Goal: Browse casually: Explore the website without a specific task or goal

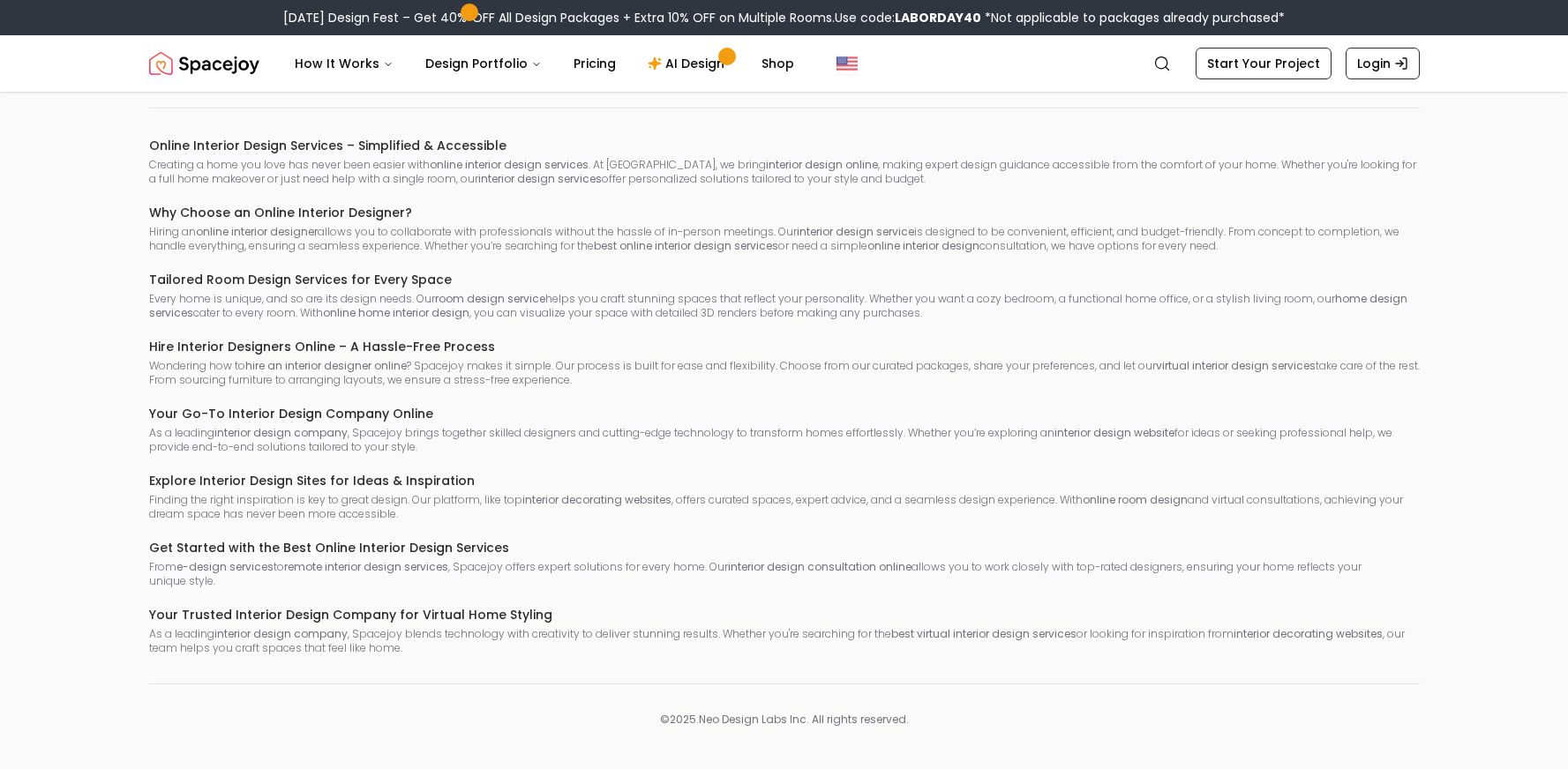
scroll to position [10226, 0]
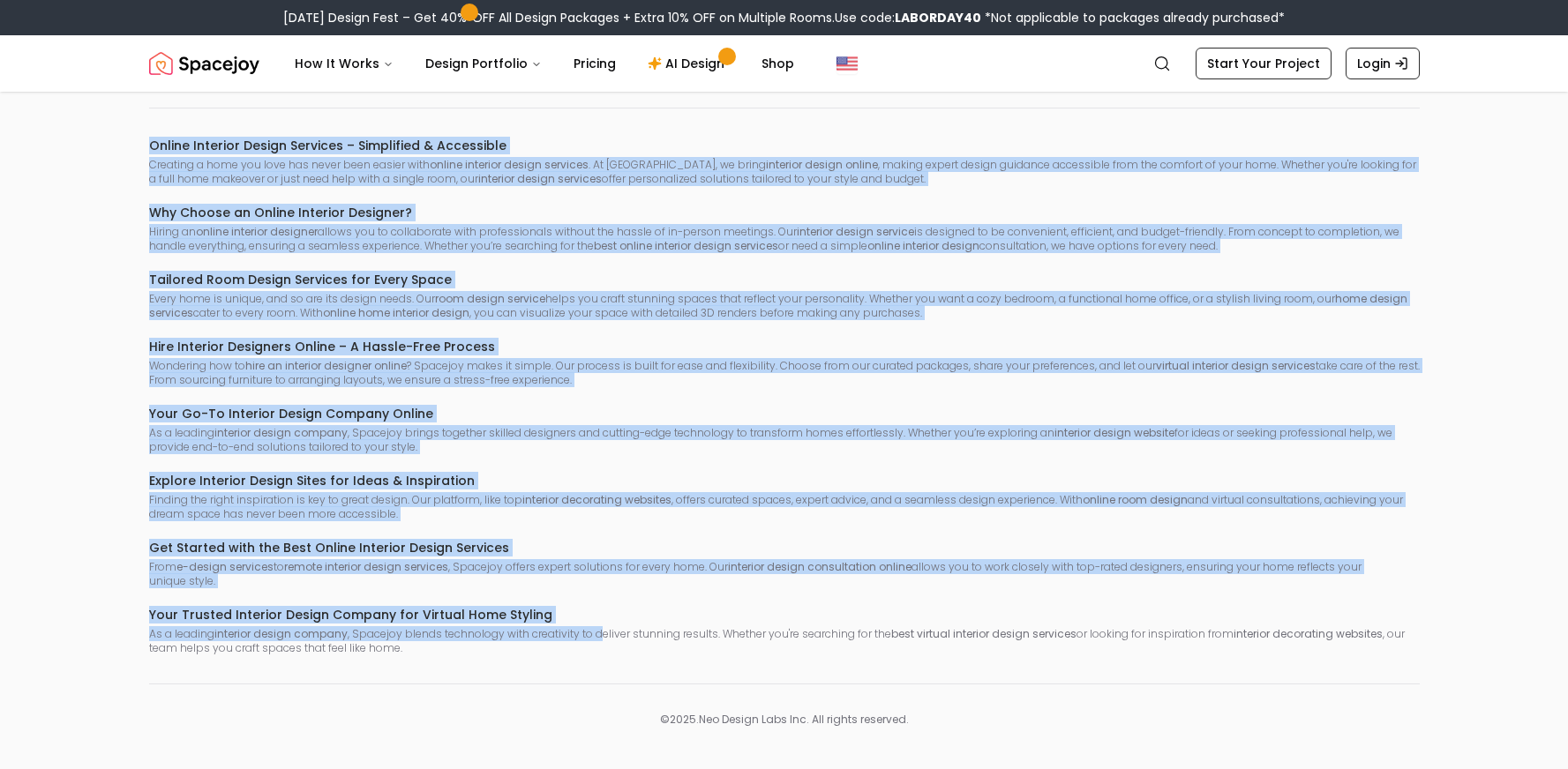
drag, startPoint x: 148, startPoint y: 147, endPoint x: 599, endPoint y: 633, distance: 663.0
click at [599, 633] on div "Online Interior Design Services – Simplified & Accessible Creating a home you l…" at bounding box center [784, 396] width 1271 height 519
click at [591, 388] on div "Online Interior Design Services – Simplified & Accessible Creating a home you l…" at bounding box center [784, 396] width 1271 height 519
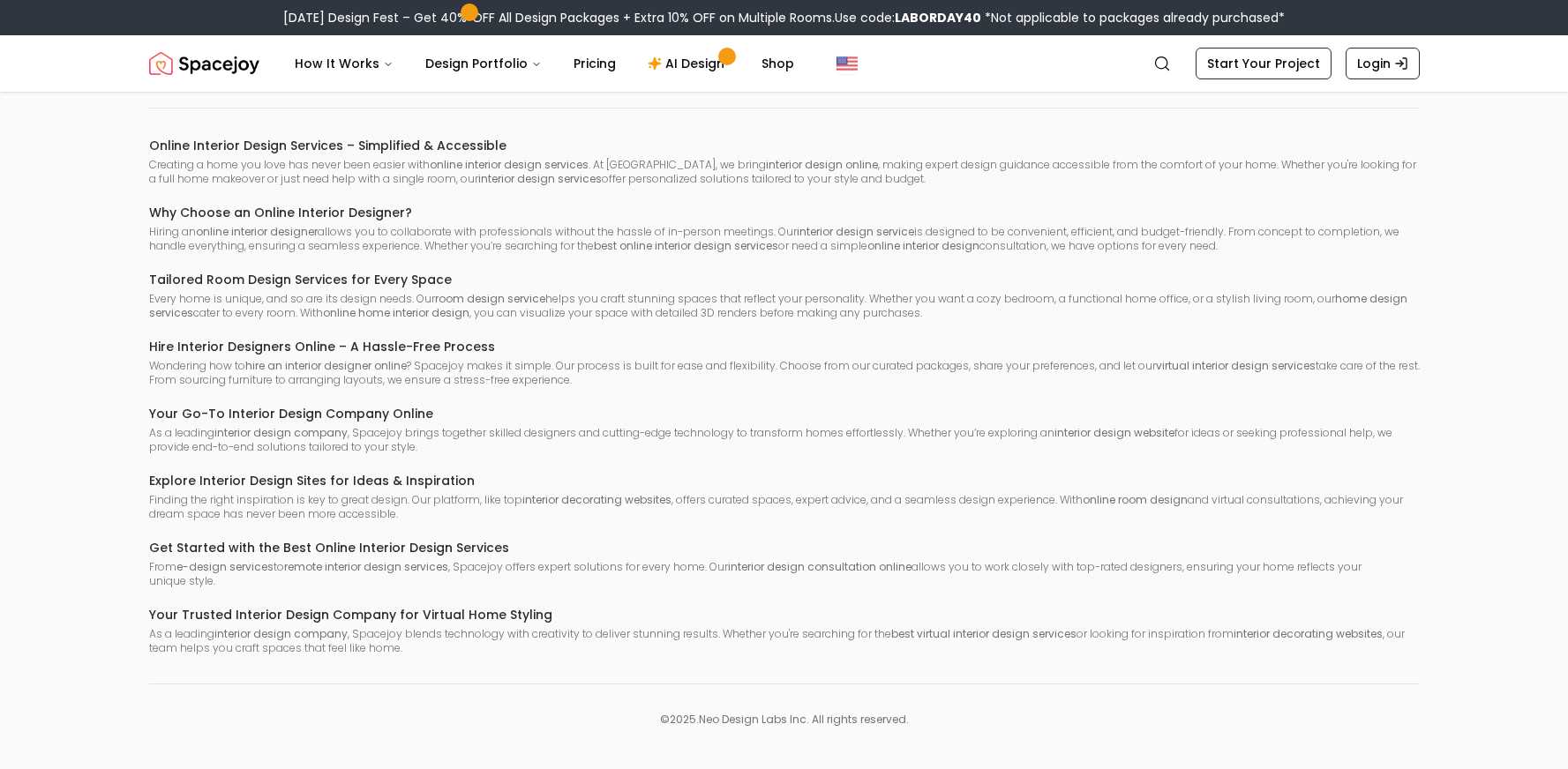
click at [489, 328] on div "Online Interior Design Services – Simplified & Accessible Creating a home you l…" at bounding box center [784, 396] width 1271 height 519
drag, startPoint x: 382, startPoint y: 274, endPoint x: 121, endPoint y: 277, distance: 261.0
click at [121, 277] on div "Spacejoy is an online interior design platform that helps you create a personal…" at bounding box center [784, 137] width 1355 height 1181
click at [379, 283] on h6 "Tailored Room Design Services for Every Space" at bounding box center [784, 280] width 1271 height 17
drag, startPoint x: 400, startPoint y: 273, endPoint x: 463, endPoint y: 274, distance: 63.0
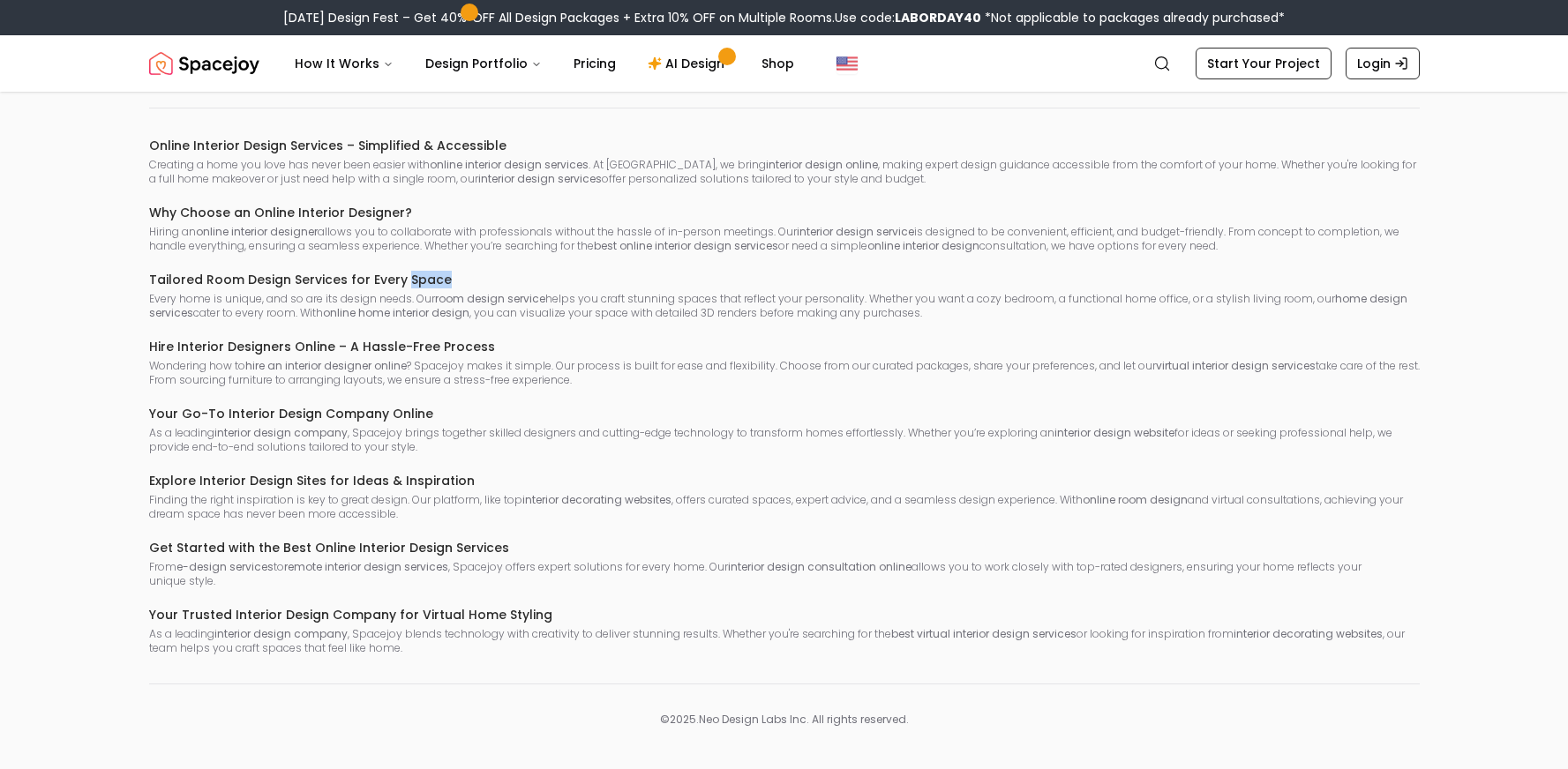
click at [462, 274] on h6 "Tailored Room Design Services for Every Space" at bounding box center [784, 280] width 1271 height 17
click at [468, 323] on div "Online Interior Design Services – Simplified & Accessible Creating a home you l…" at bounding box center [784, 396] width 1271 height 519
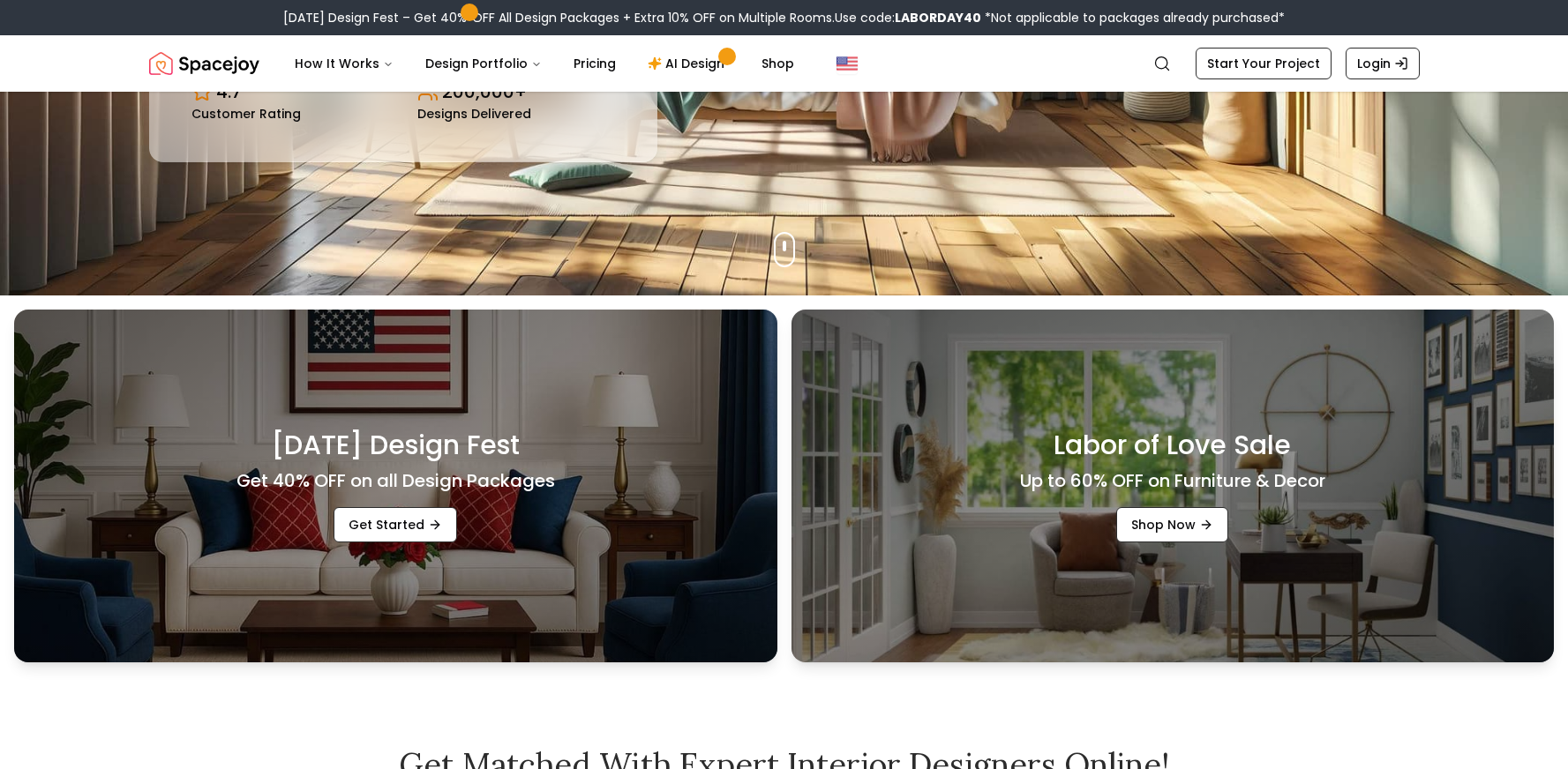
scroll to position [1104, 0]
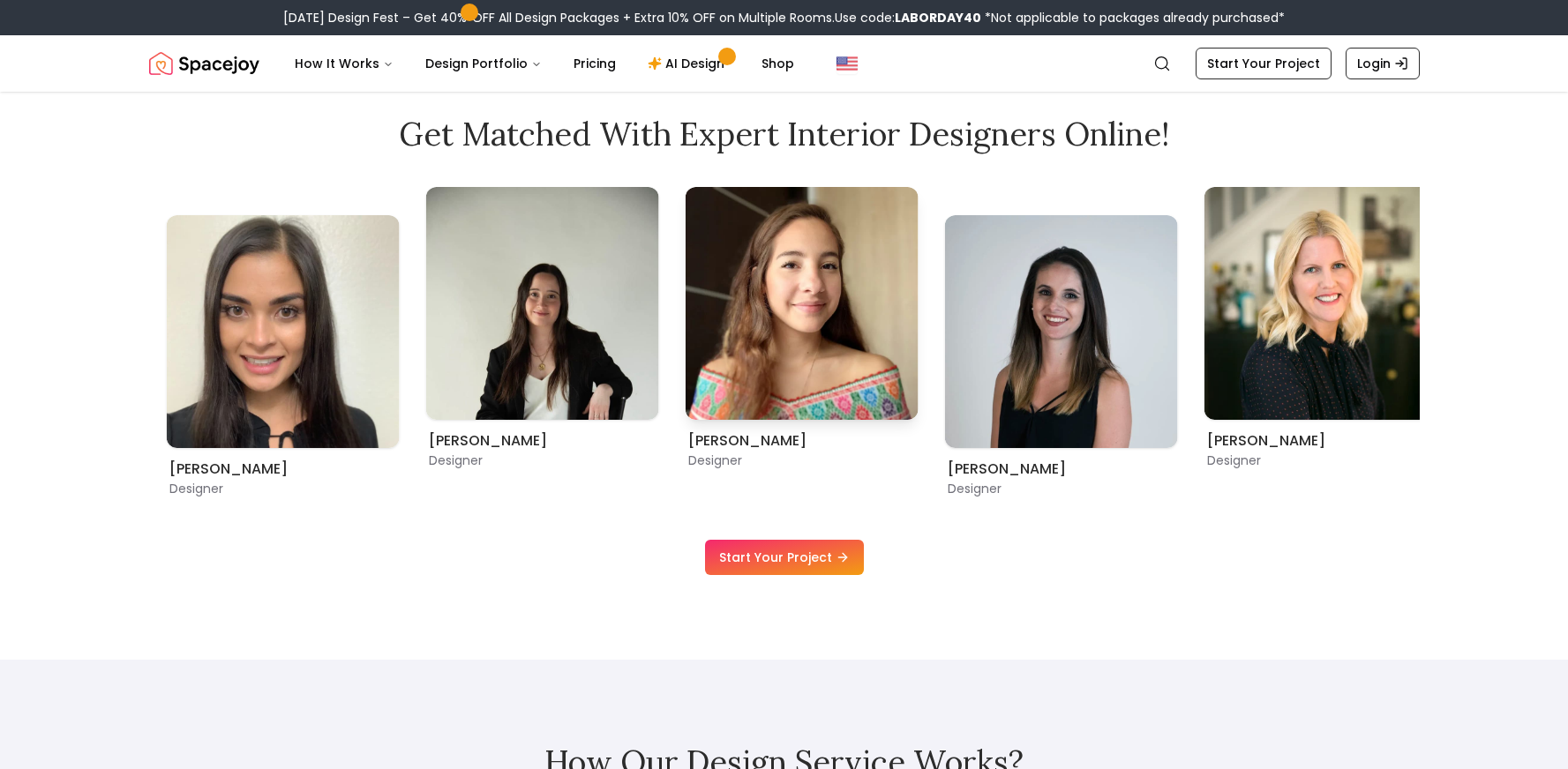
click at [745, 312] on img "1 / 9" at bounding box center [801, 303] width 233 height 233
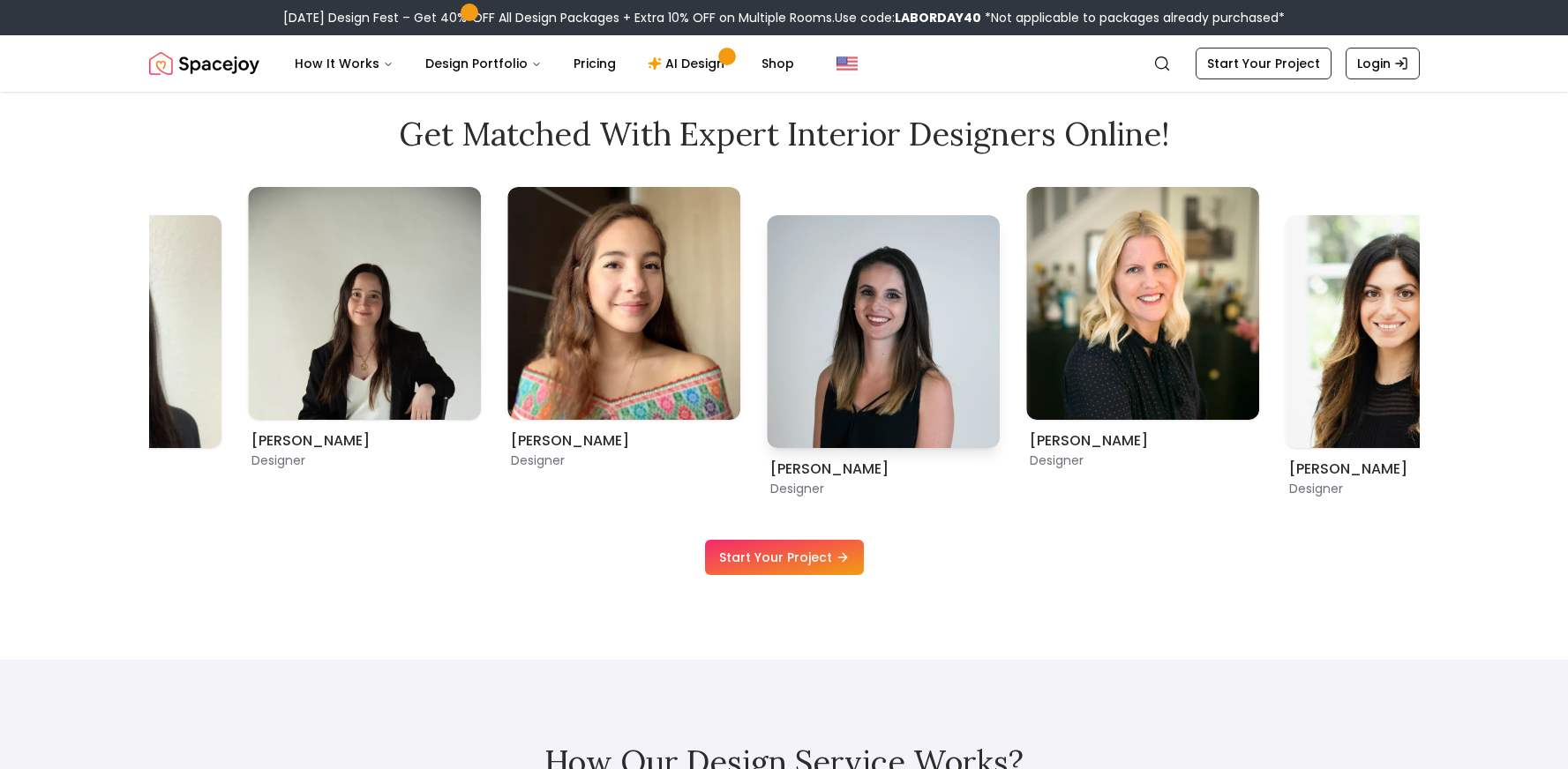
click at [767, 311] on img "2 / 9" at bounding box center [883, 331] width 233 height 233
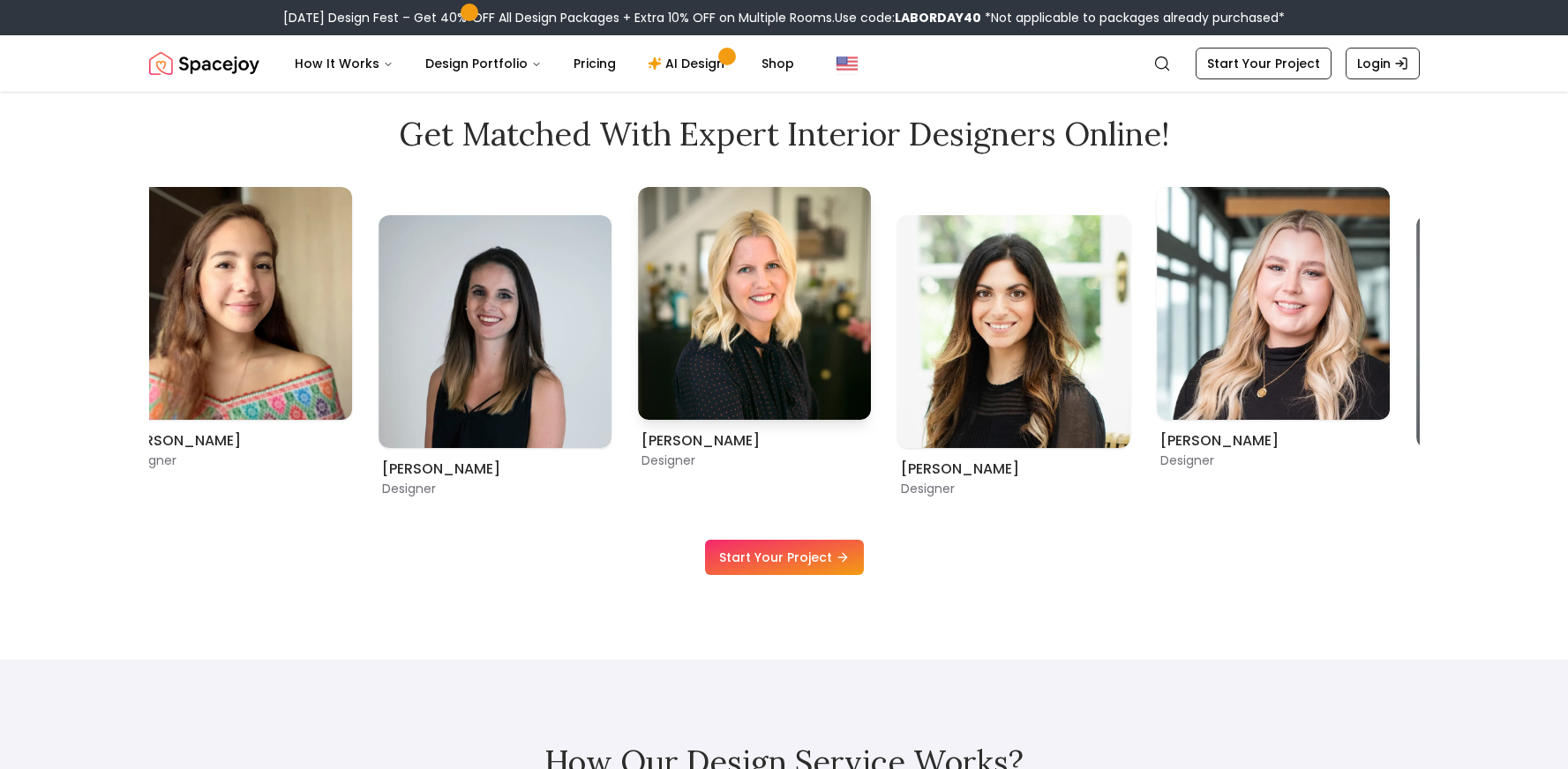
click at [638, 310] on img "3 / 9" at bounding box center [754, 303] width 233 height 233
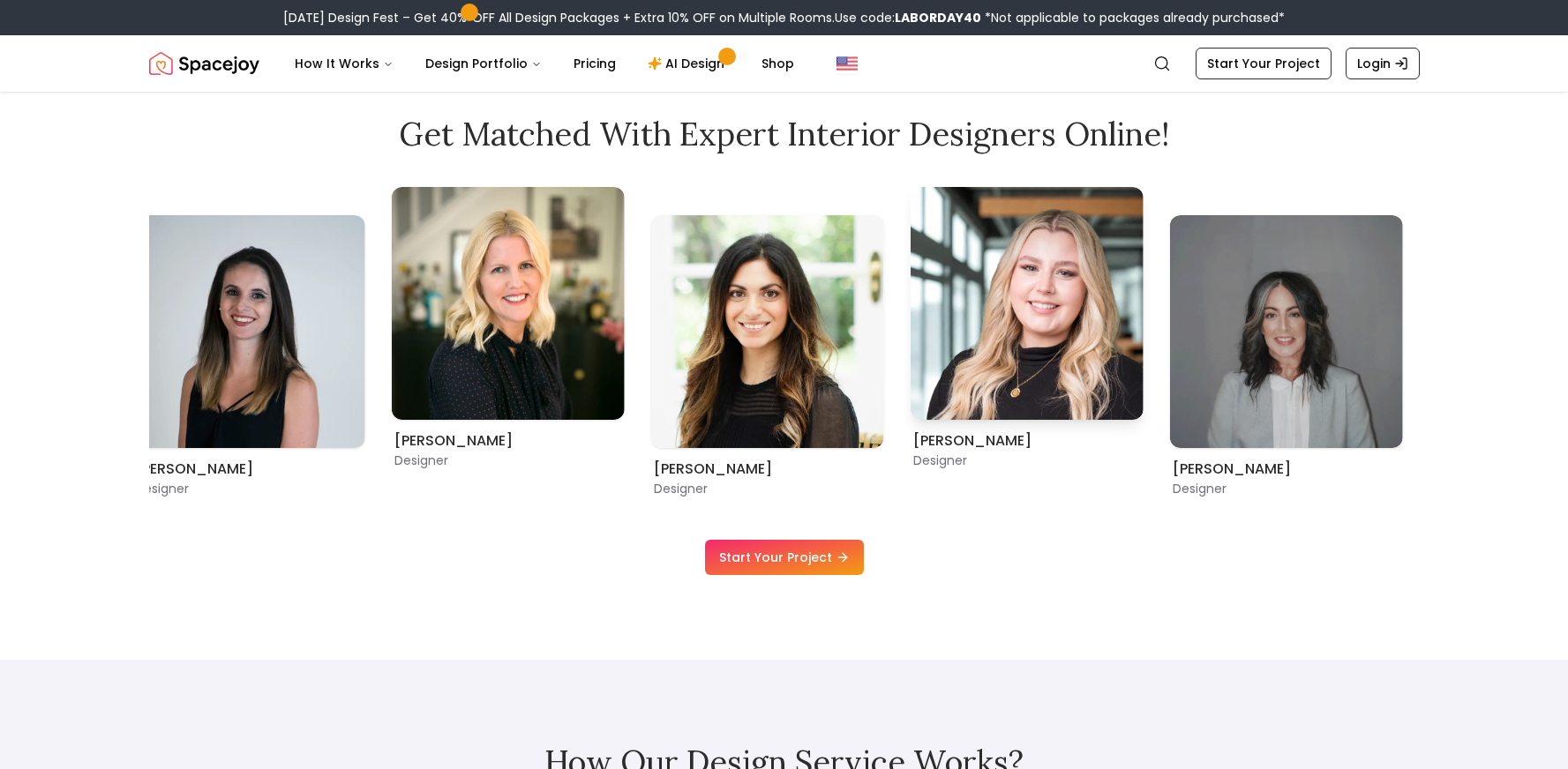
click at [910, 314] on img "5 / 9" at bounding box center [1026, 303] width 233 height 233
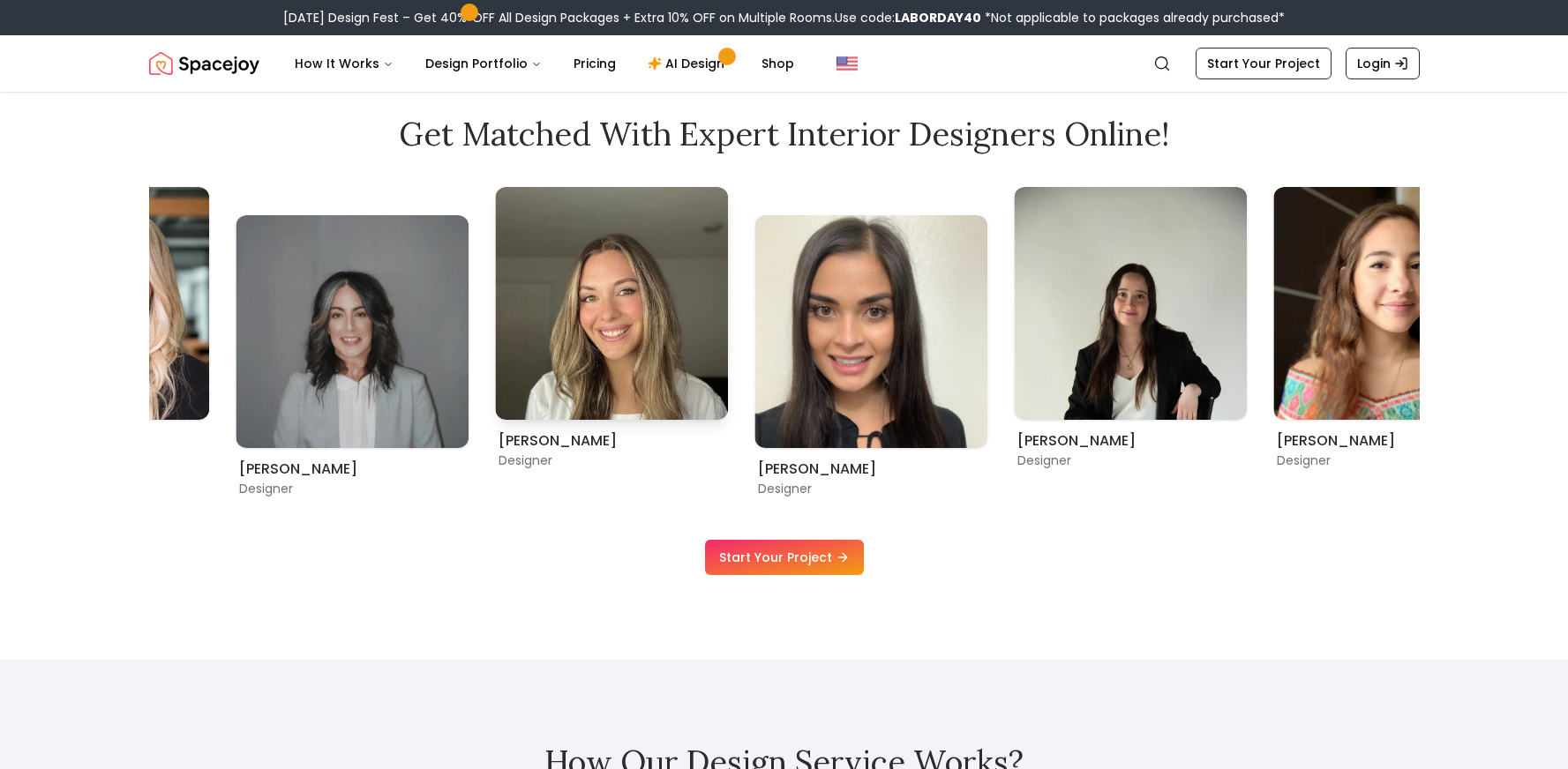
click at [495, 307] on img "7 / 9" at bounding box center [611, 303] width 233 height 233
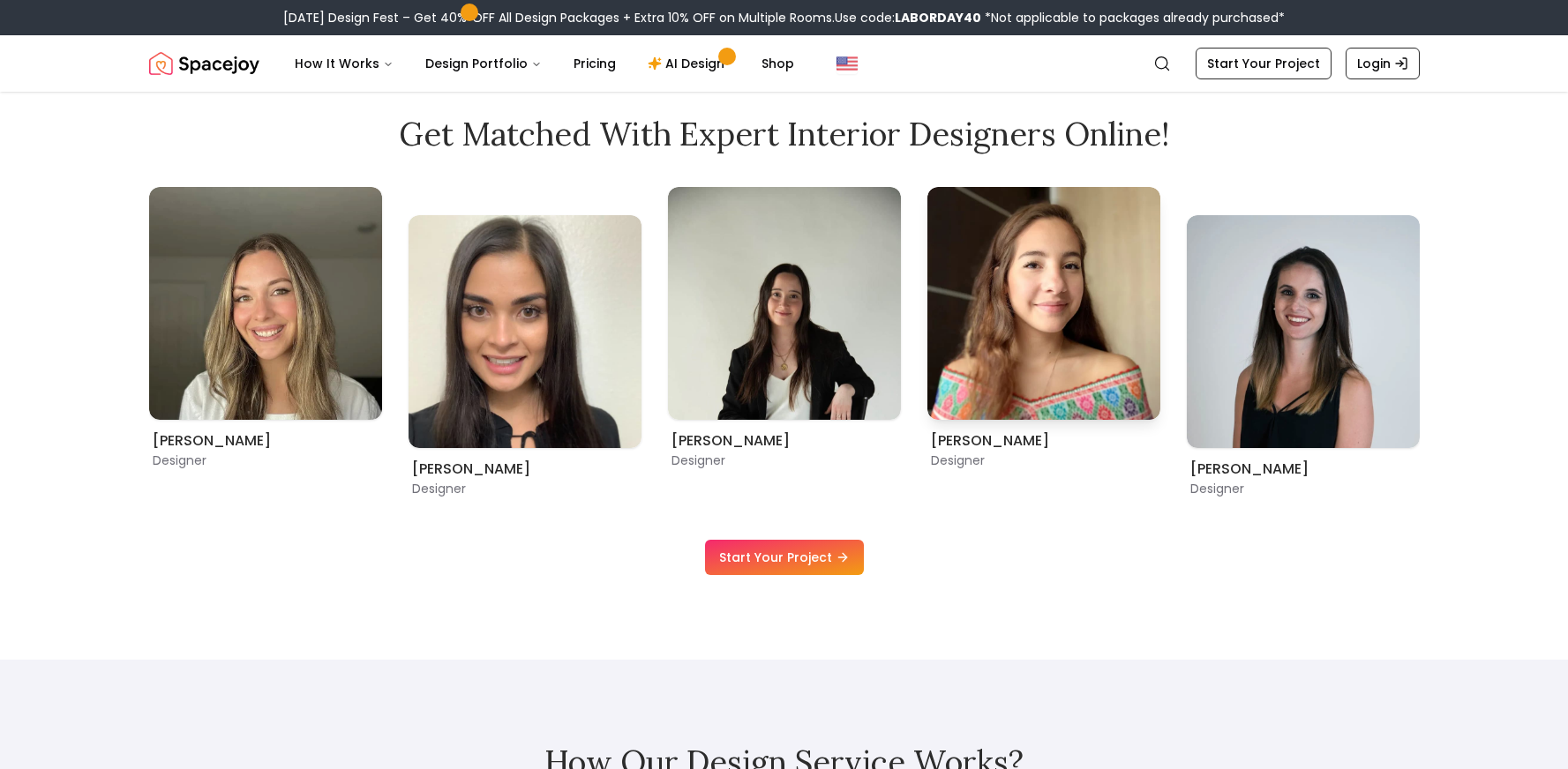
click at [927, 314] on img "1 / 9" at bounding box center [1043, 303] width 233 height 233
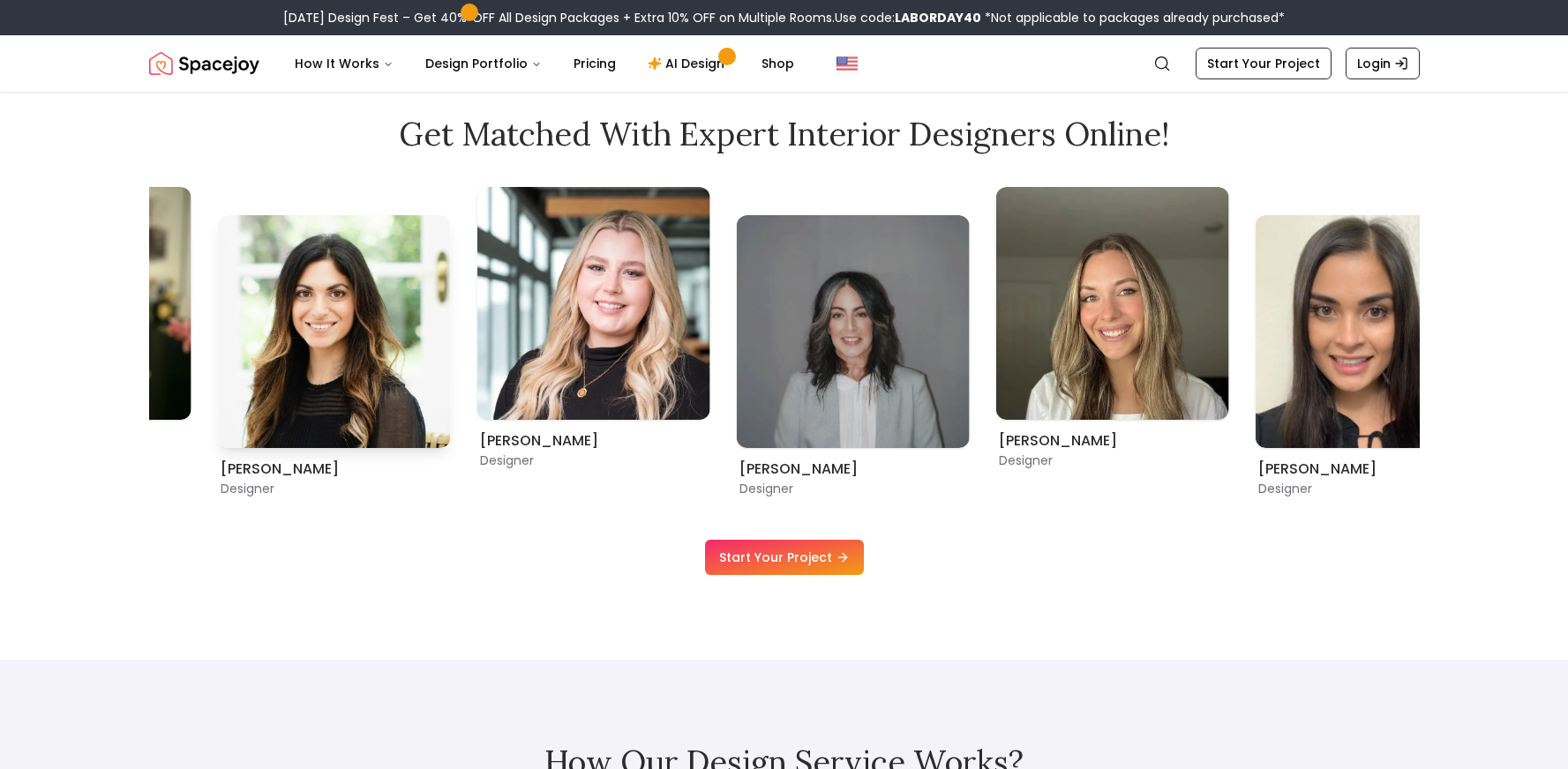
click at [267, 297] on img "4 / 9" at bounding box center [333, 331] width 233 height 233
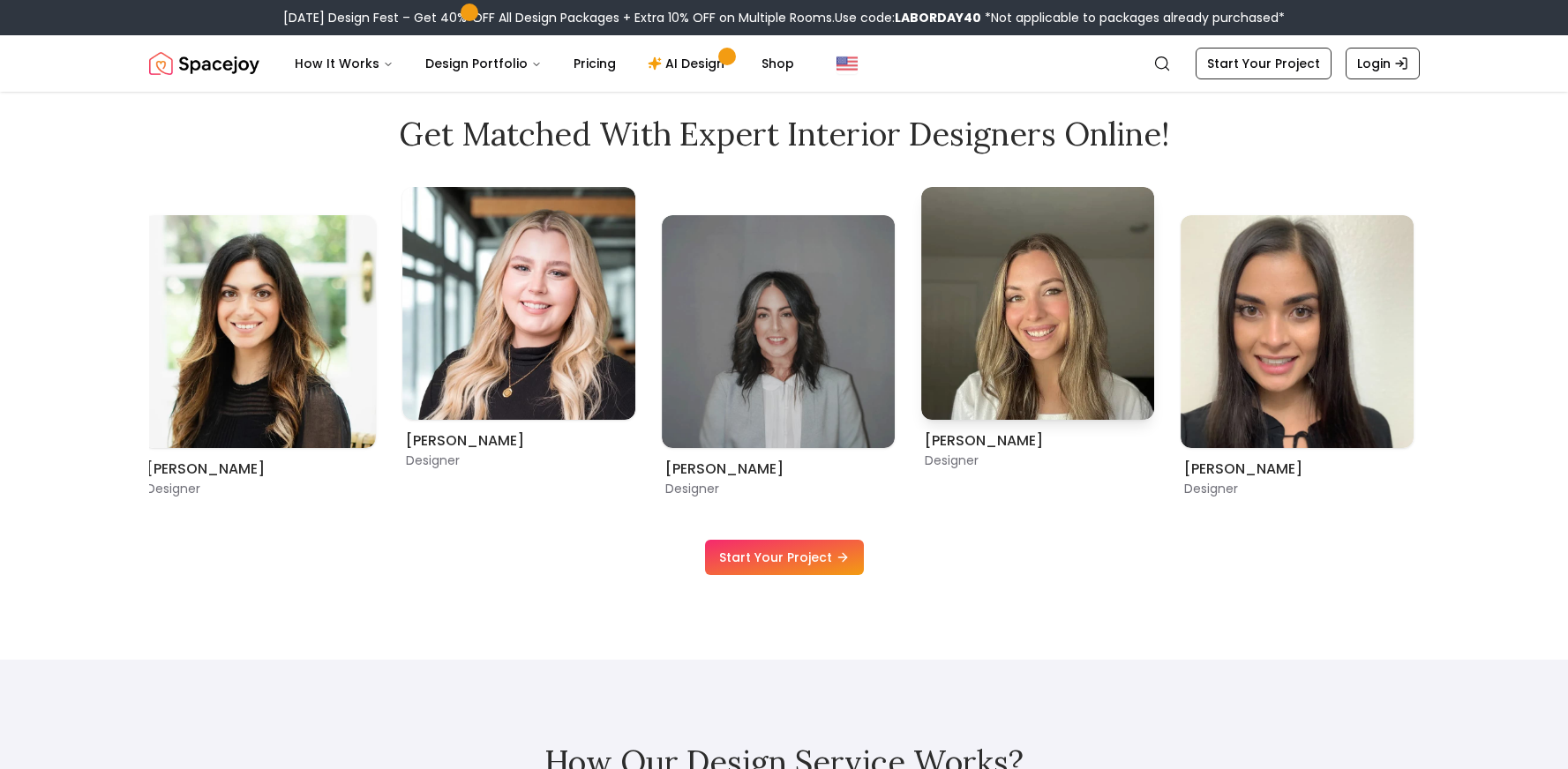
click at [921, 297] on img "7 / 9" at bounding box center [1037, 303] width 233 height 233
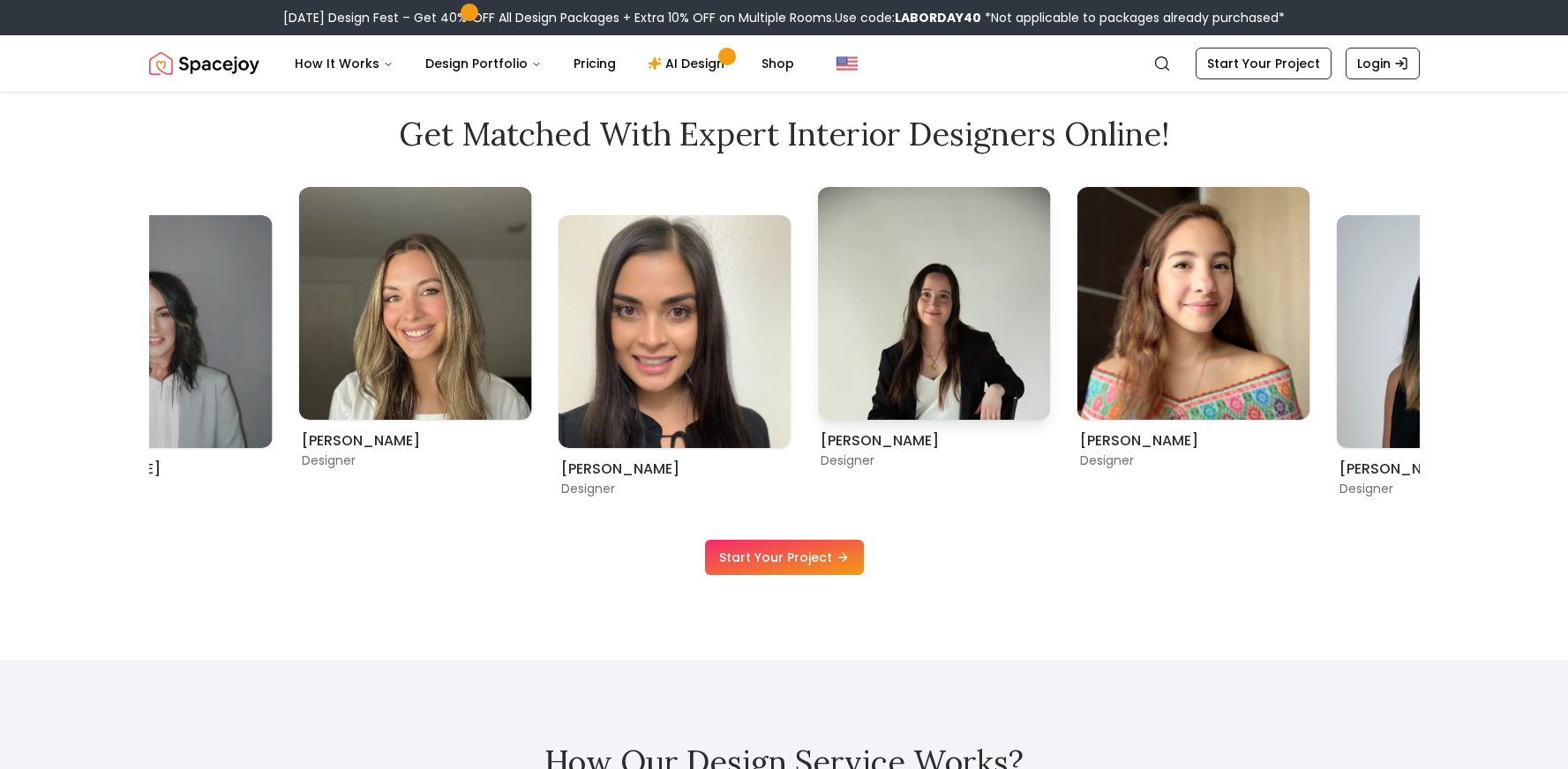
click at [817, 304] on img "9 / 9" at bounding box center [933, 303] width 233 height 233
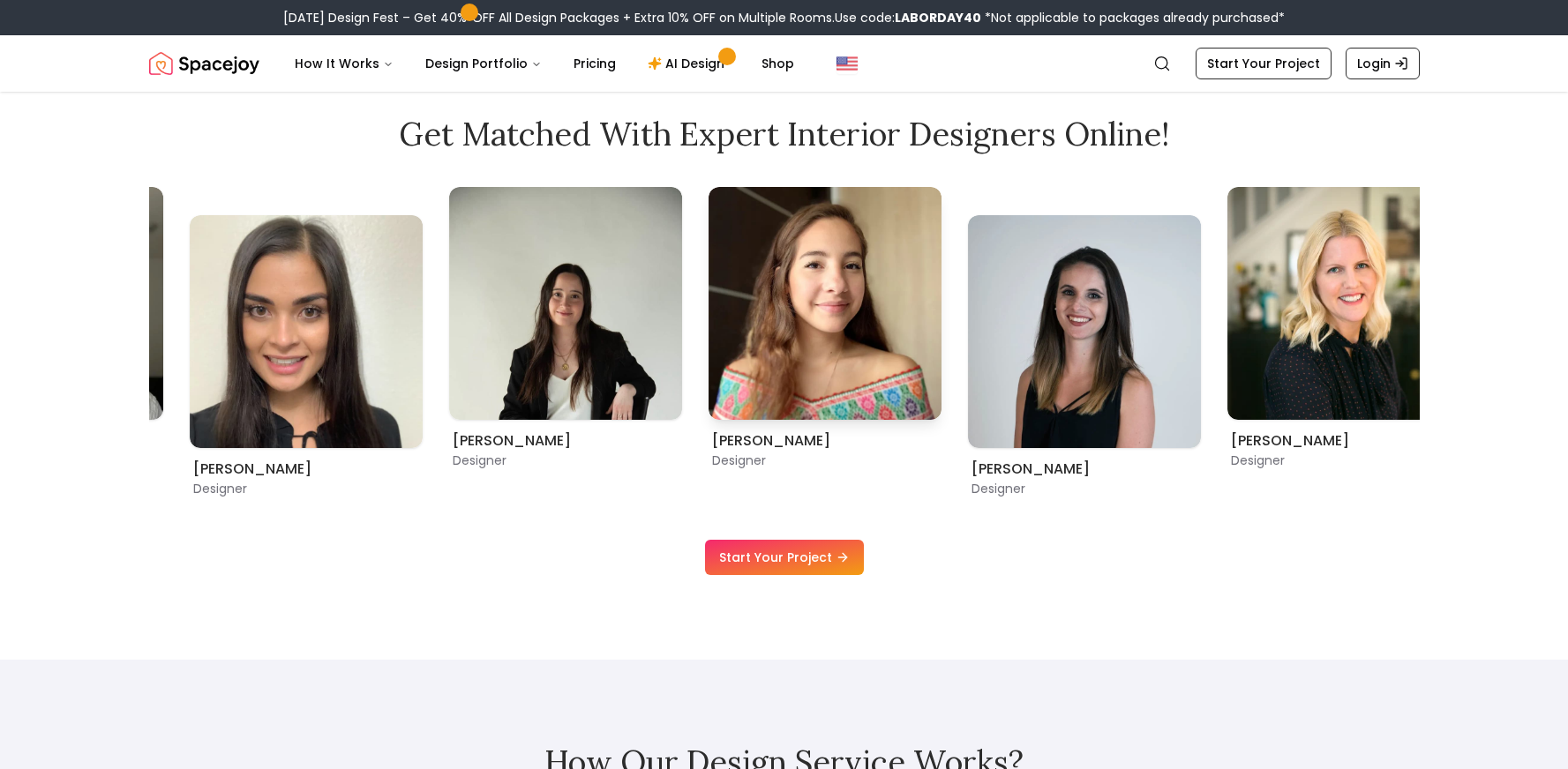
click at [709, 272] on img "1 / 9" at bounding box center [825, 303] width 233 height 233
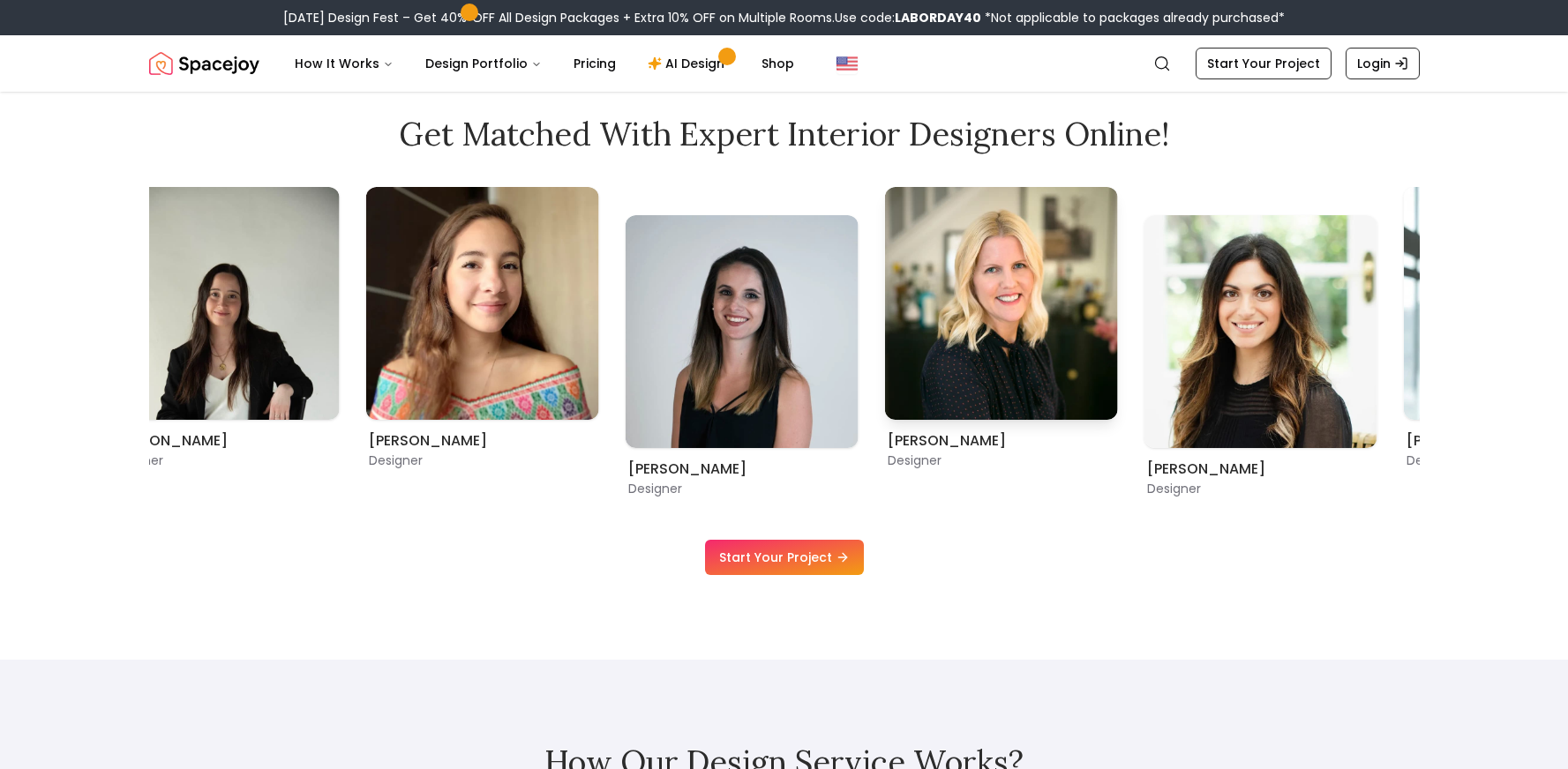
click at [884, 276] on img "3 / 9" at bounding box center [1000, 303] width 233 height 233
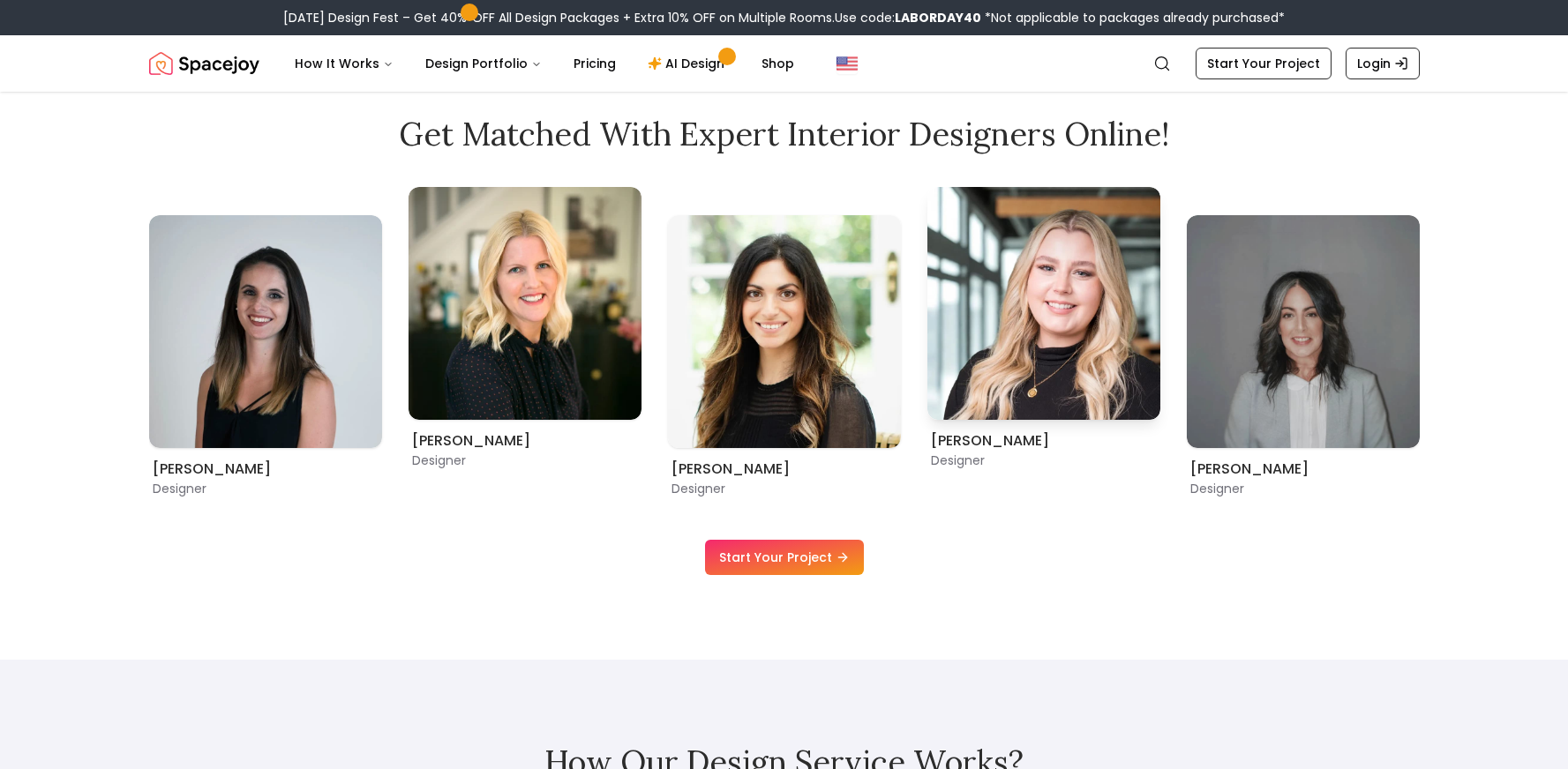
click at [927, 269] on img "5 / 9" at bounding box center [1043, 303] width 233 height 233
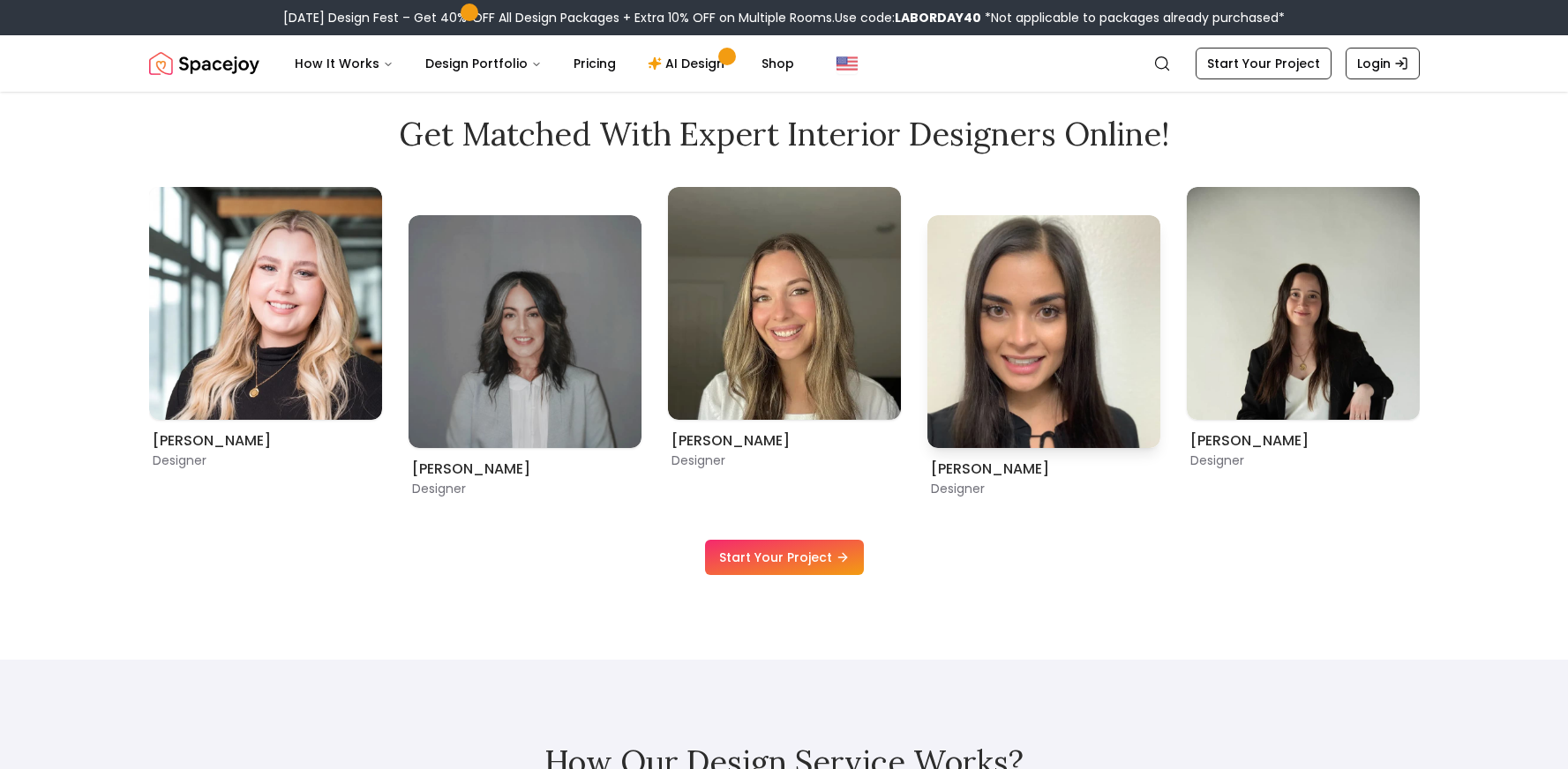
click at [927, 290] on img "8 / 9" at bounding box center [1043, 331] width 233 height 233
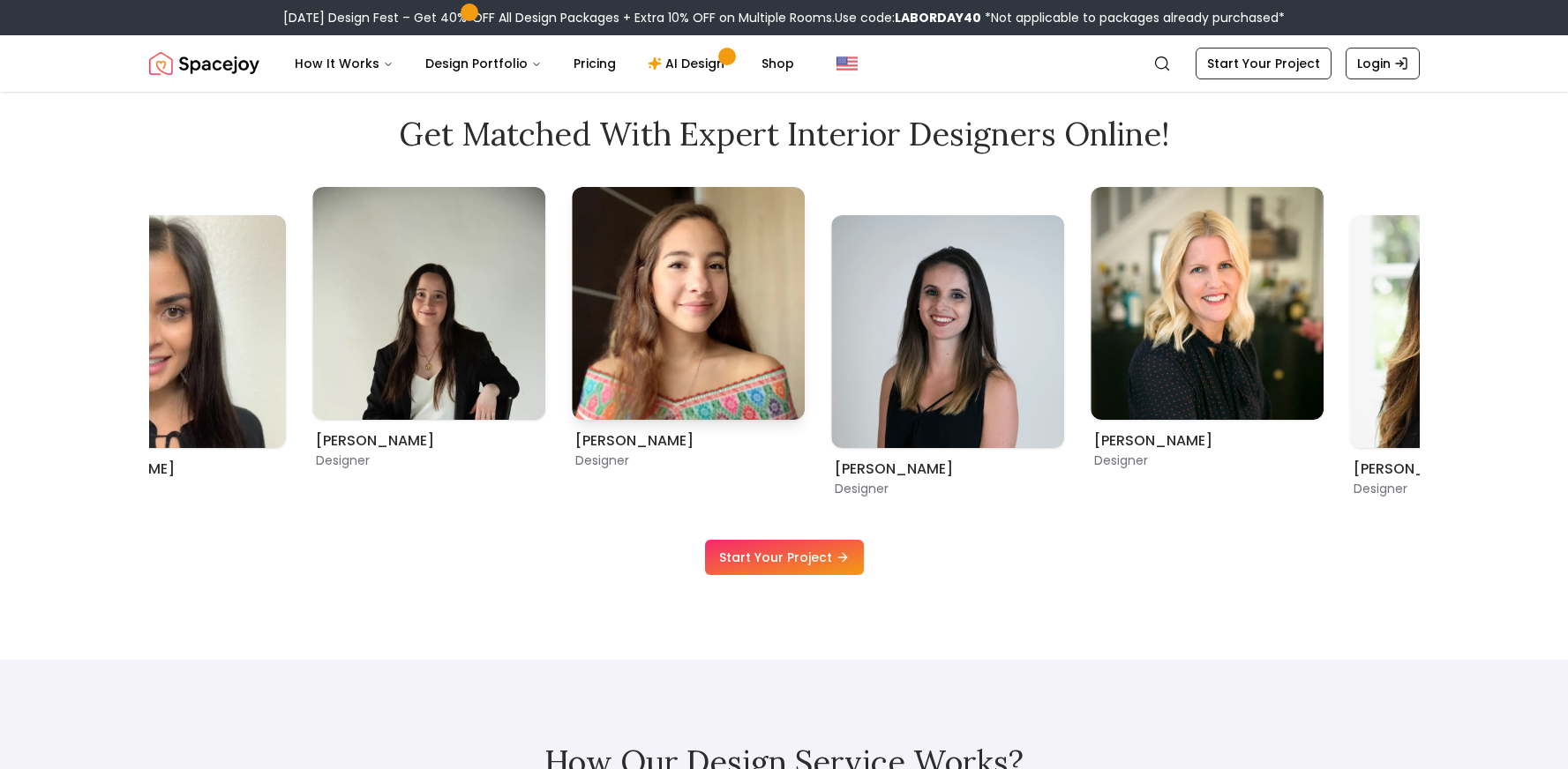
click at [572, 292] on img "1 / 9" at bounding box center [688, 303] width 233 height 233
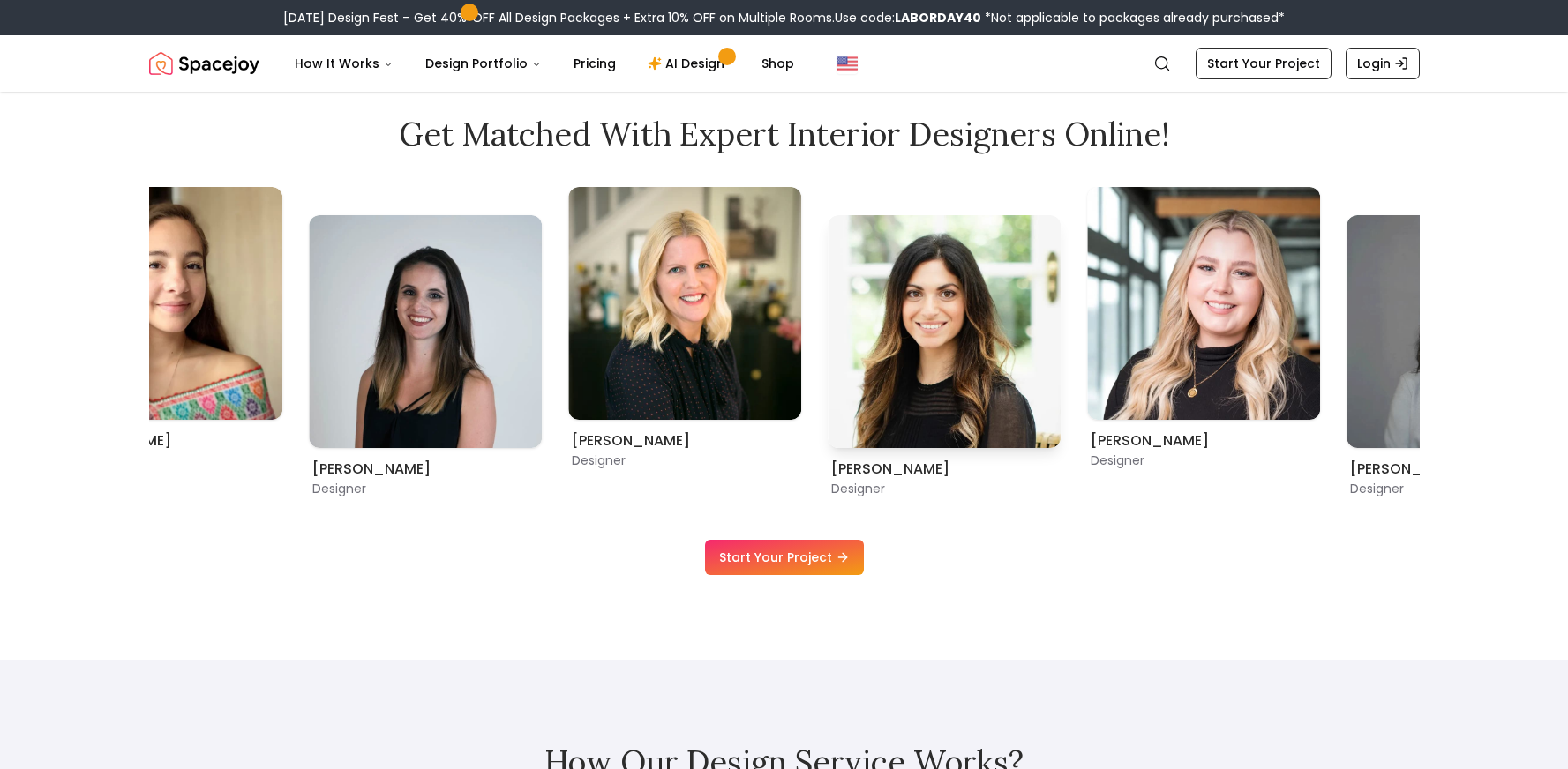
click at [828, 351] on img "4 / 9" at bounding box center [943, 331] width 233 height 233
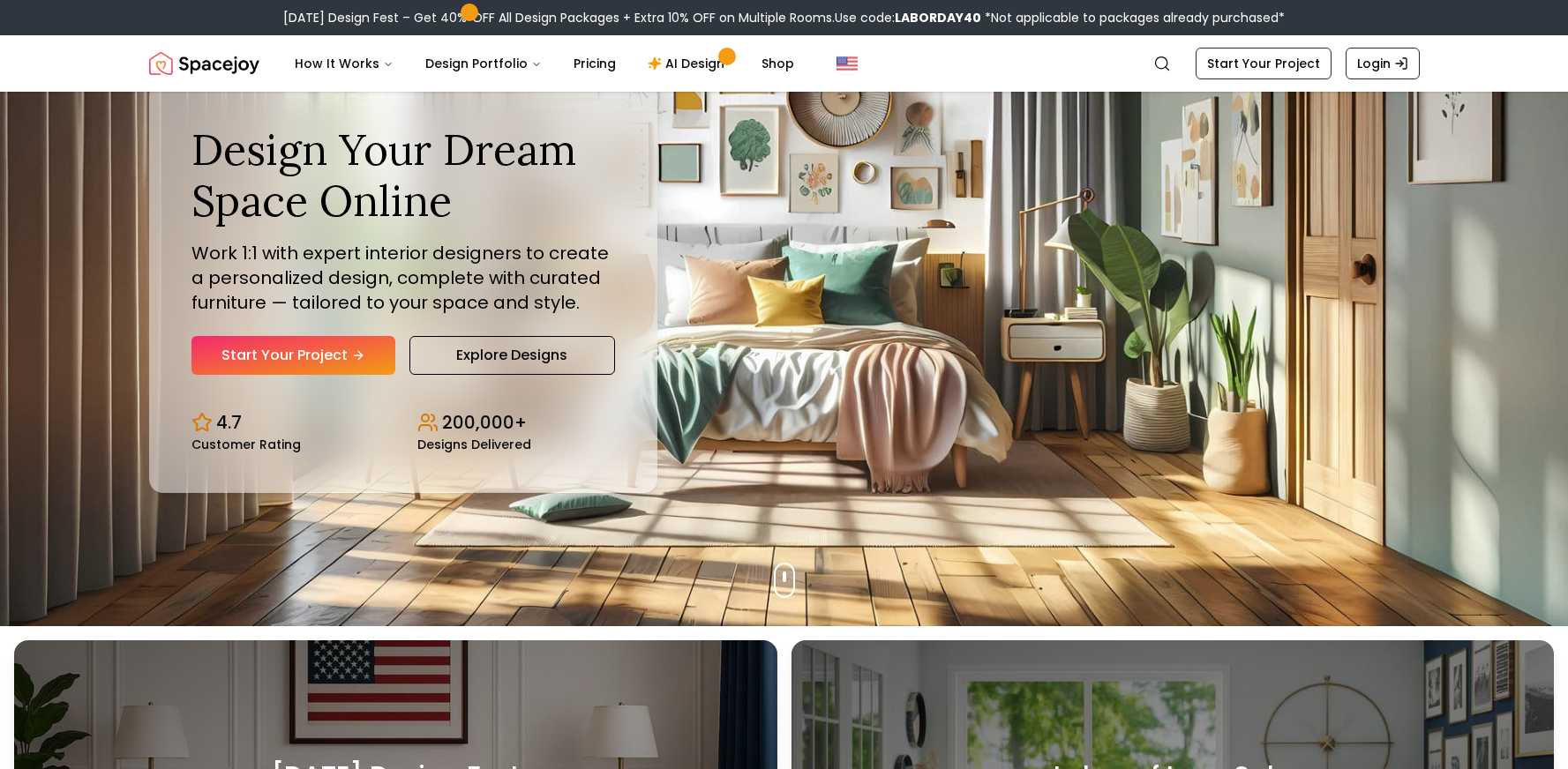
scroll to position [0, 0]
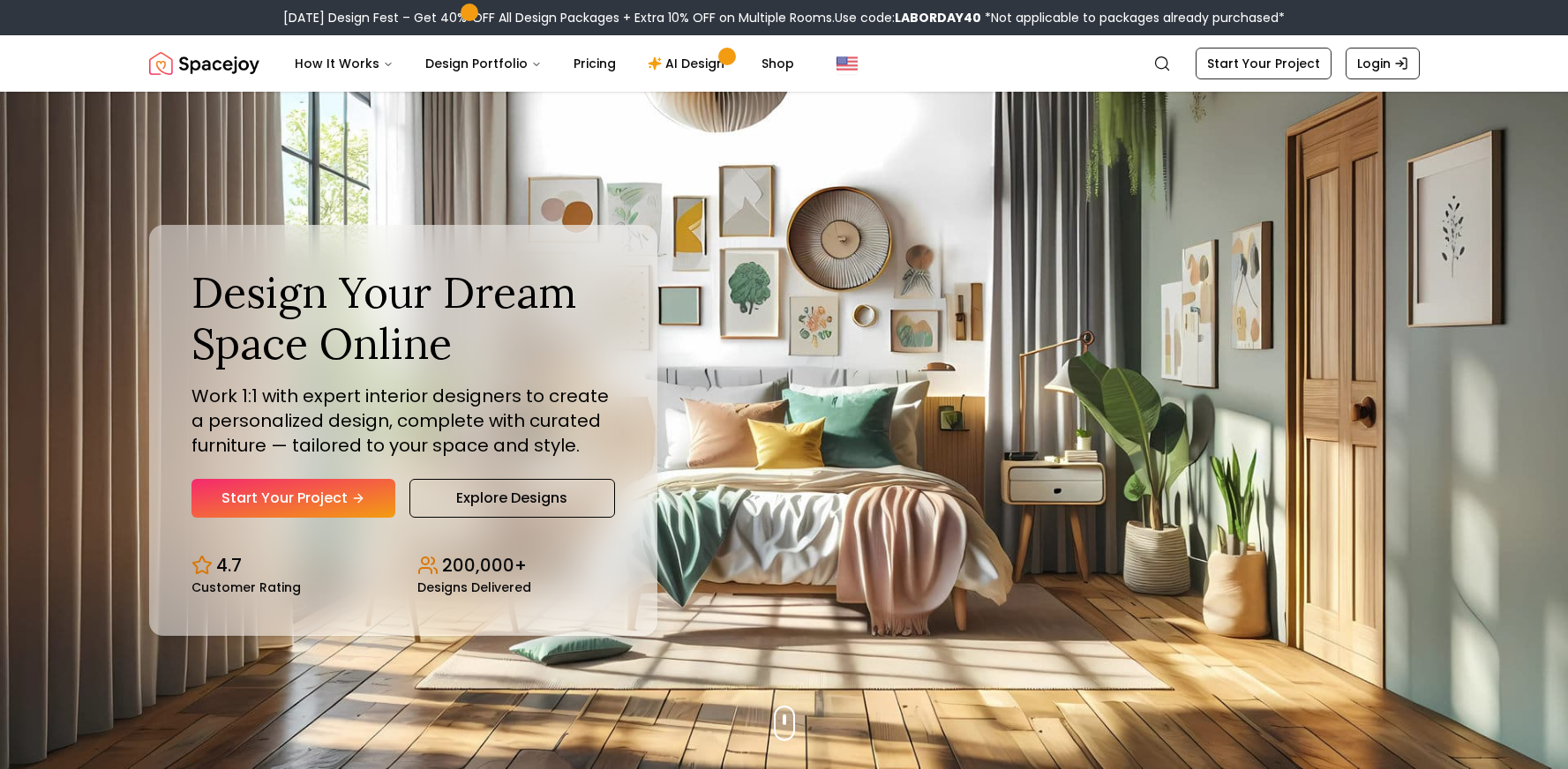
drag, startPoint x: 998, startPoint y: 317, endPoint x: 574, endPoint y: 313, distance: 424.0
click at [616, 313] on div "Design Your Dream Space Online Work 1:1 with expert interior designers to creat…" at bounding box center [784, 430] width 1355 height 677
